Goal: Navigation & Orientation: Find specific page/section

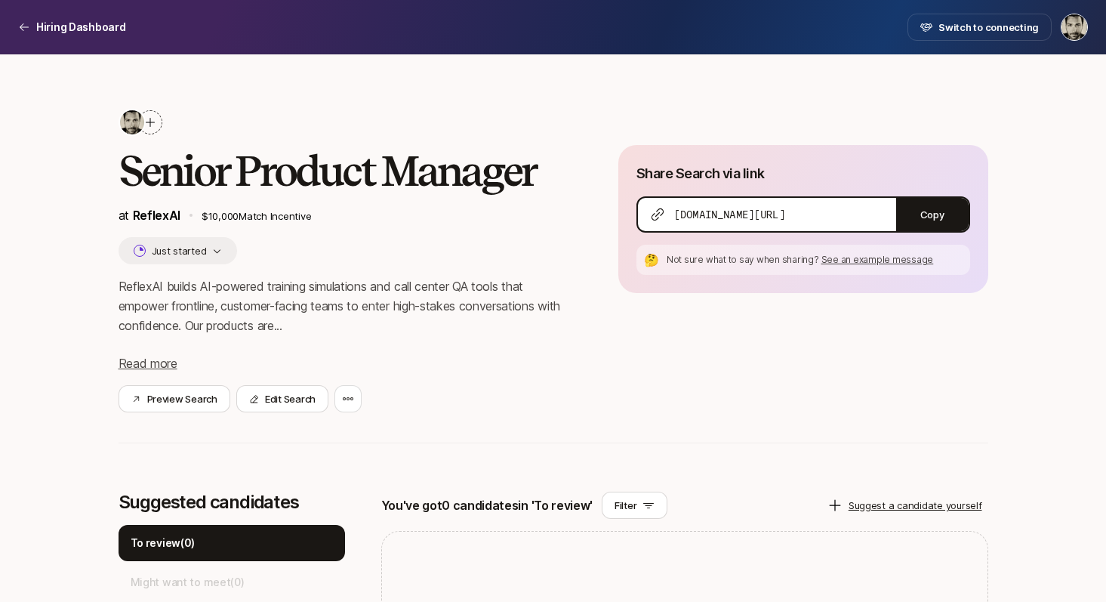
scroll to position [49, 0]
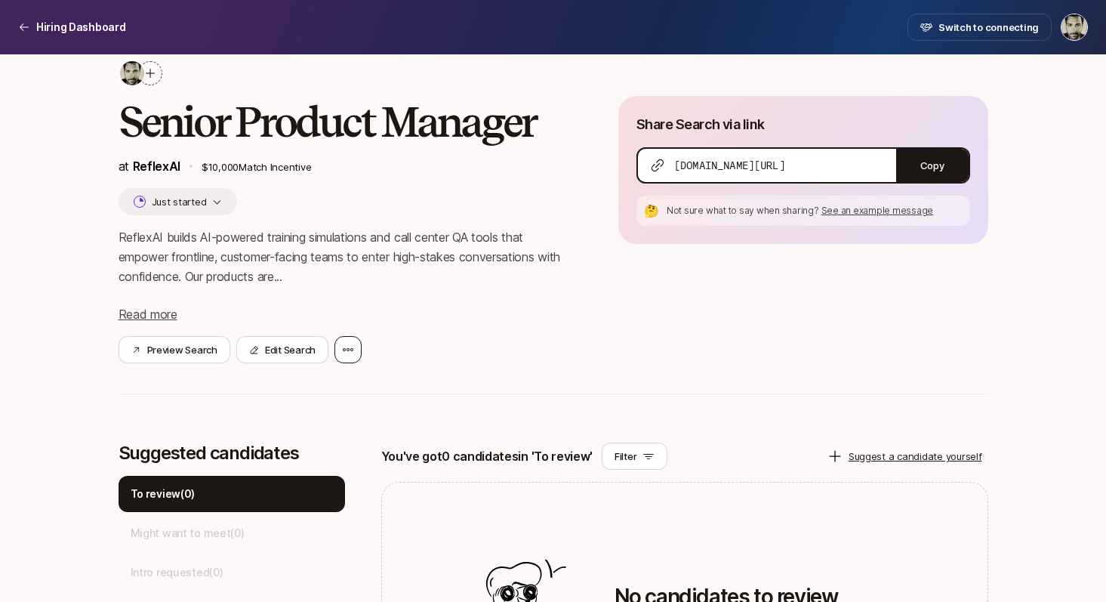
click at [353, 345] on icon at bounding box center [348, 350] width 12 height 12
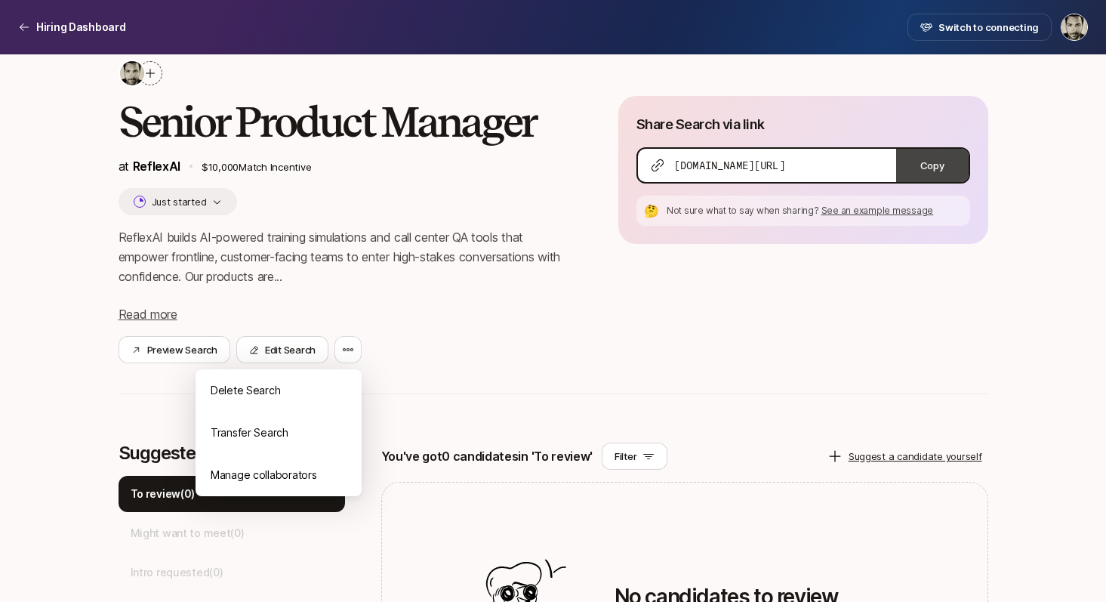
click at [946, 168] on button "Copy" at bounding box center [933, 165] width 73 height 33
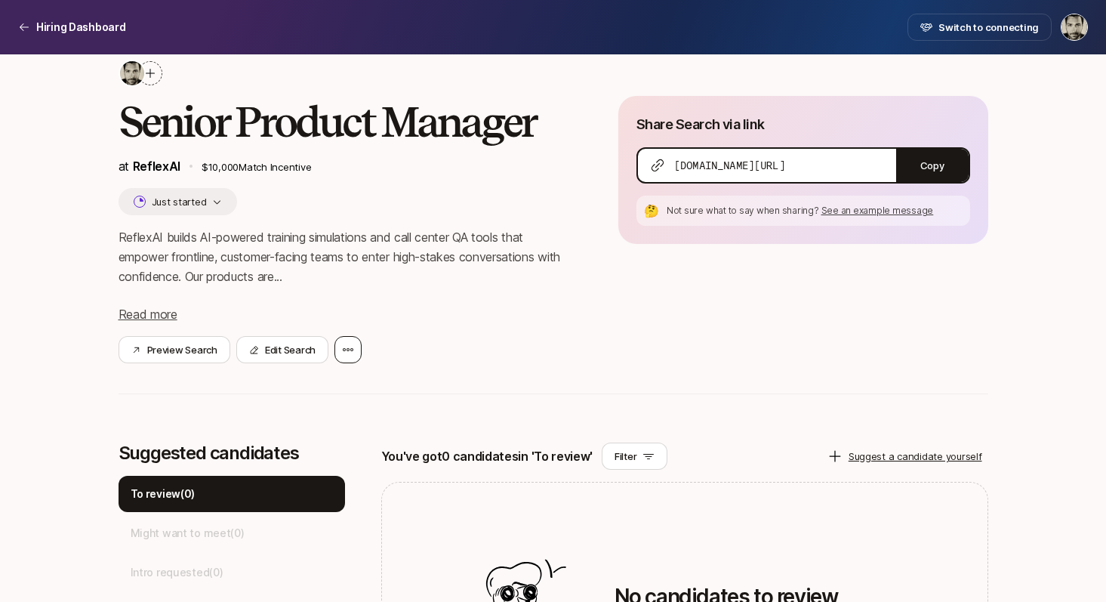
click at [347, 352] on icon at bounding box center [348, 350] width 12 height 12
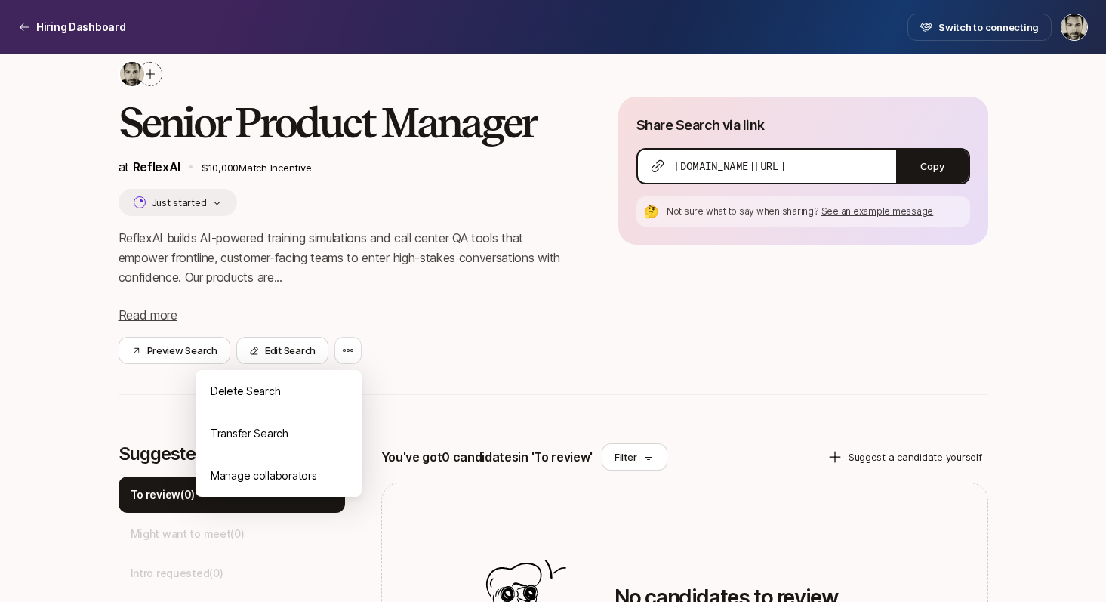
scroll to position [0, 0]
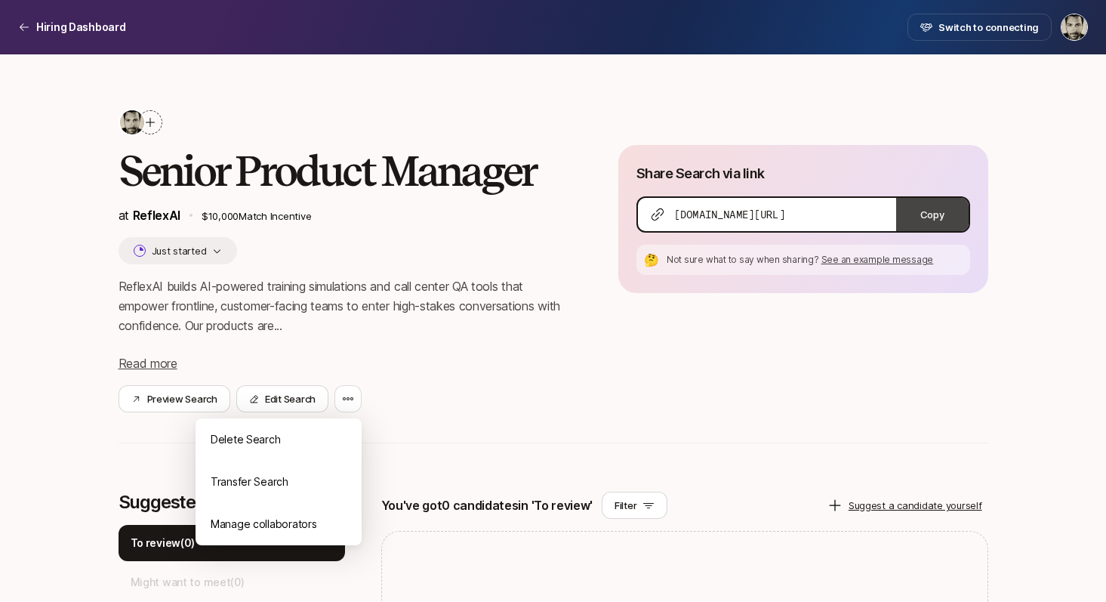
click at [924, 211] on button "Copy" at bounding box center [933, 214] width 73 height 33
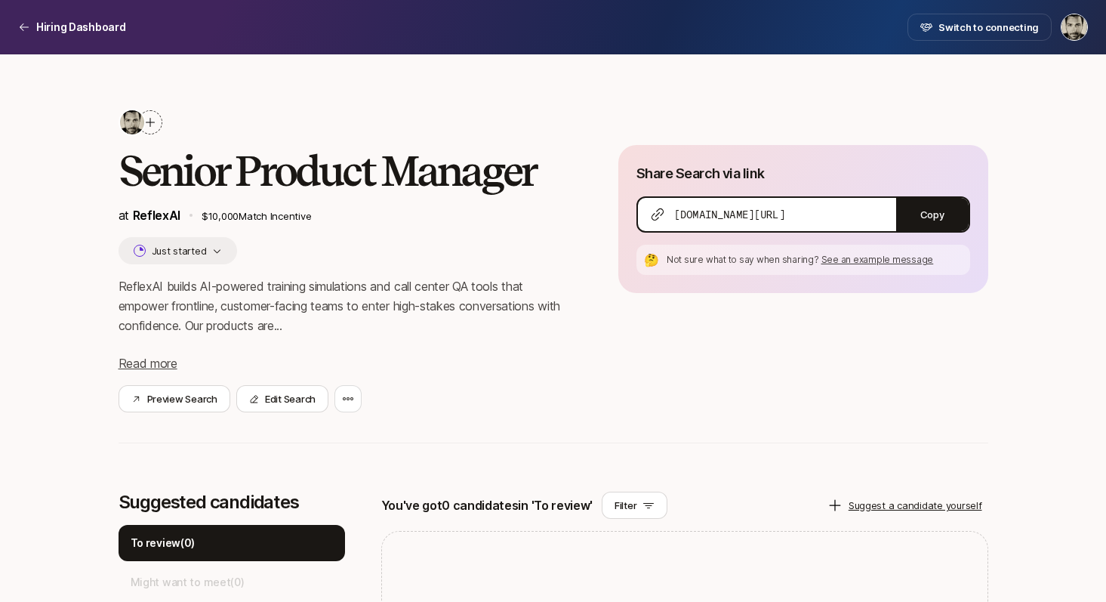
click at [953, 80] on div "Senior Product Manager at ReflexAI $10,000 Match Incentive Just started ReflexA…" at bounding box center [554, 482] width 870 height 857
click at [68, 20] on p "Hiring Dashboard" at bounding box center [81, 27] width 90 height 18
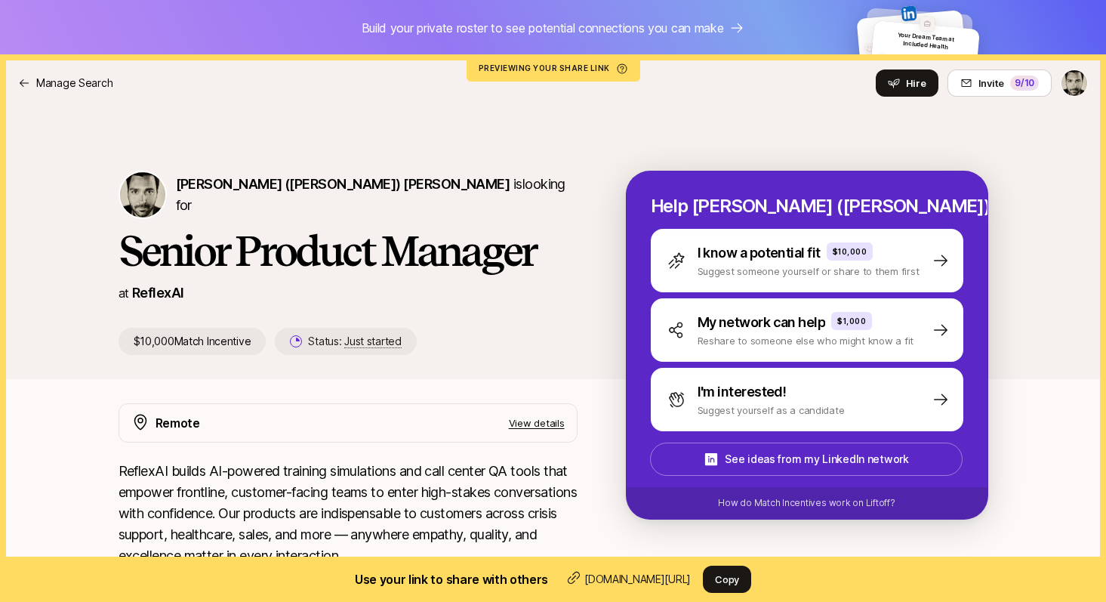
click at [539, 423] on p "View details" at bounding box center [537, 422] width 56 height 15
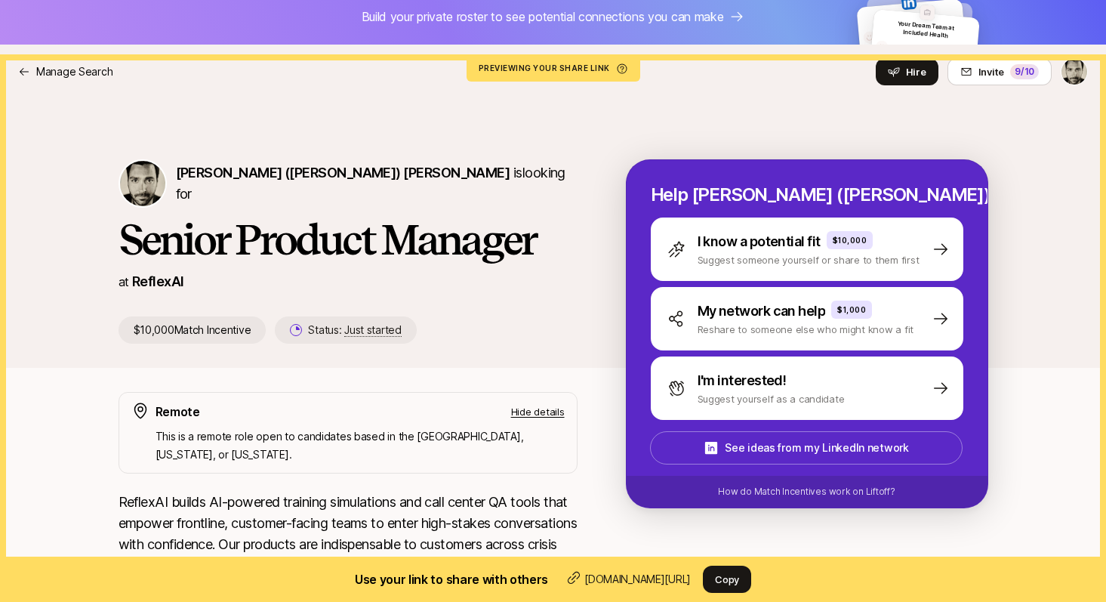
scroll to position [13, 0]
